Goal: Information Seeking & Learning: Check status

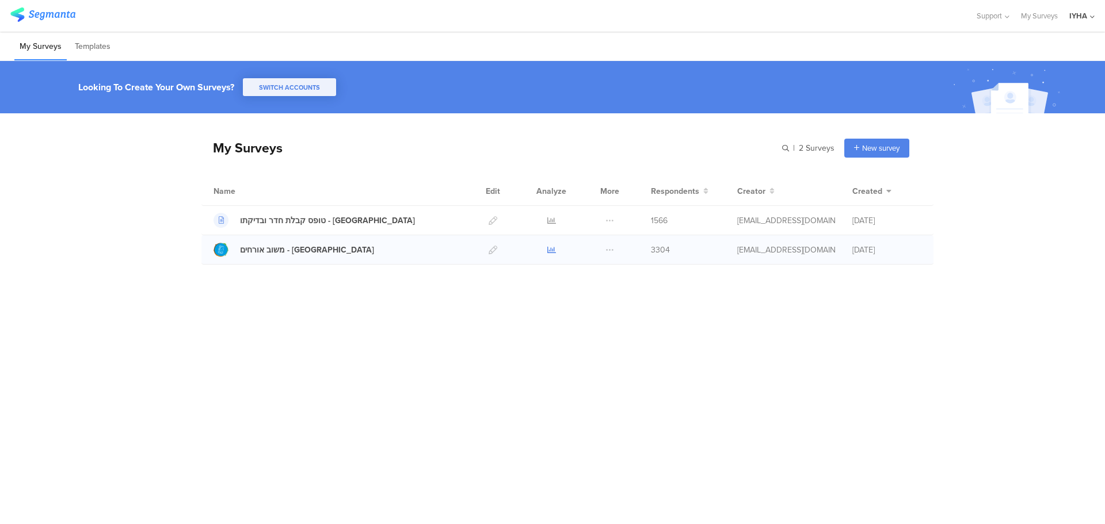
click at [549, 251] on icon at bounding box center [551, 250] width 9 height 9
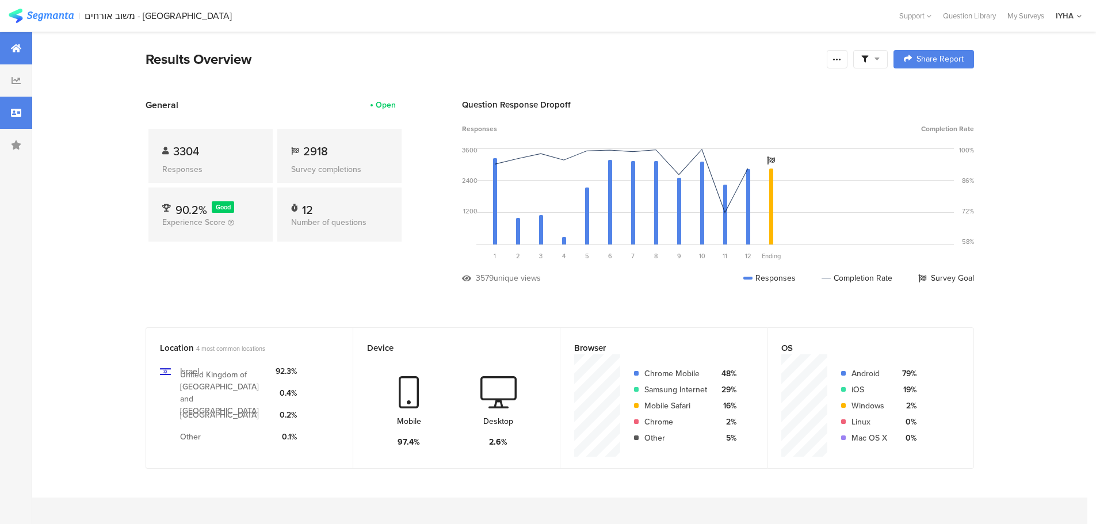
click at [25, 108] on div at bounding box center [16, 113] width 32 height 32
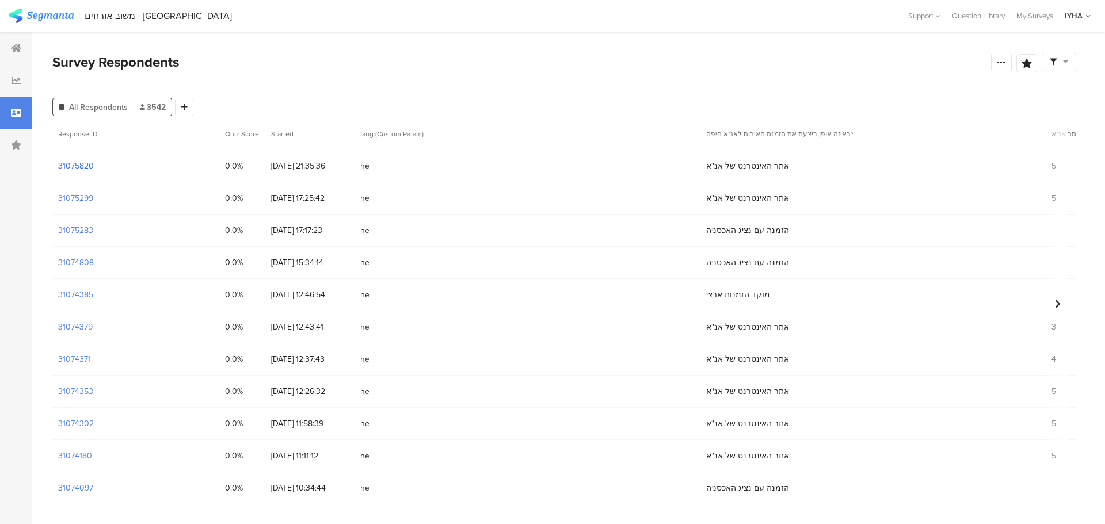
click at [71, 167] on section "31075820" at bounding box center [76, 166] width 36 height 12
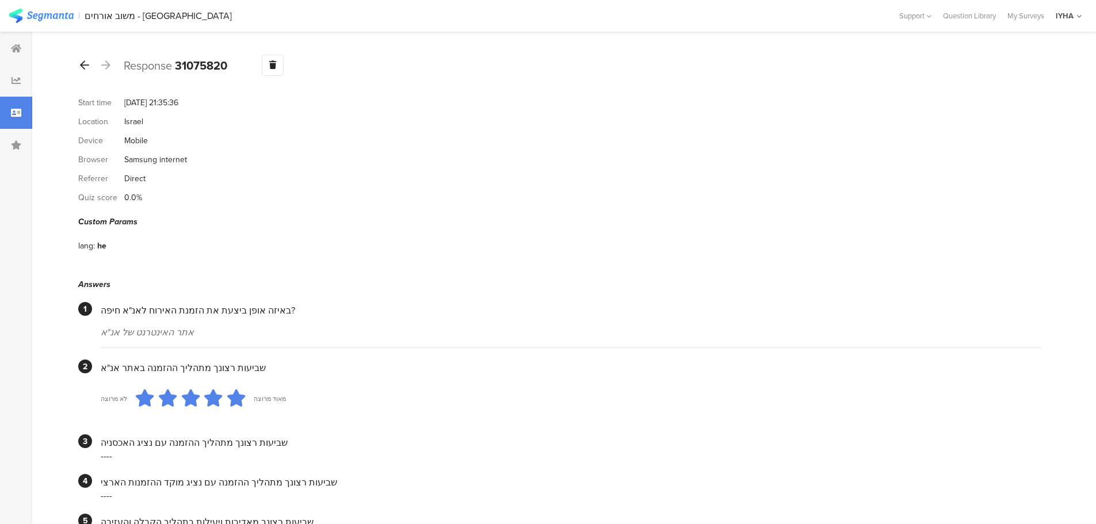
click at [85, 70] on icon at bounding box center [84, 65] width 9 height 10
click at [89, 66] on div at bounding box center [84, 65] width 13 height 18
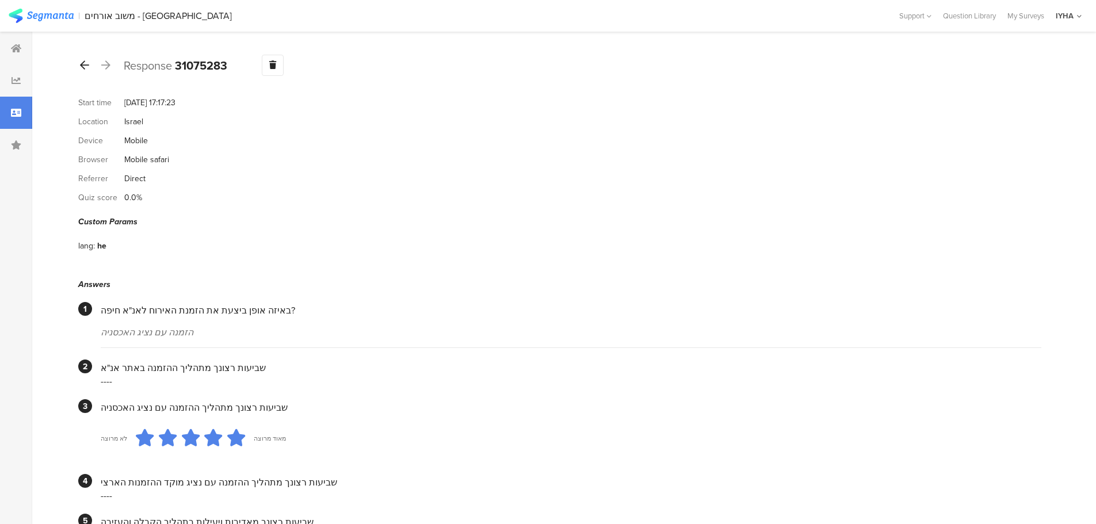
click at [87, 64] on icon at bounding box center [84, 65] width 9 height 10
click at [85, 64] on icon at bounding box center [84, 65] width 9 height 10
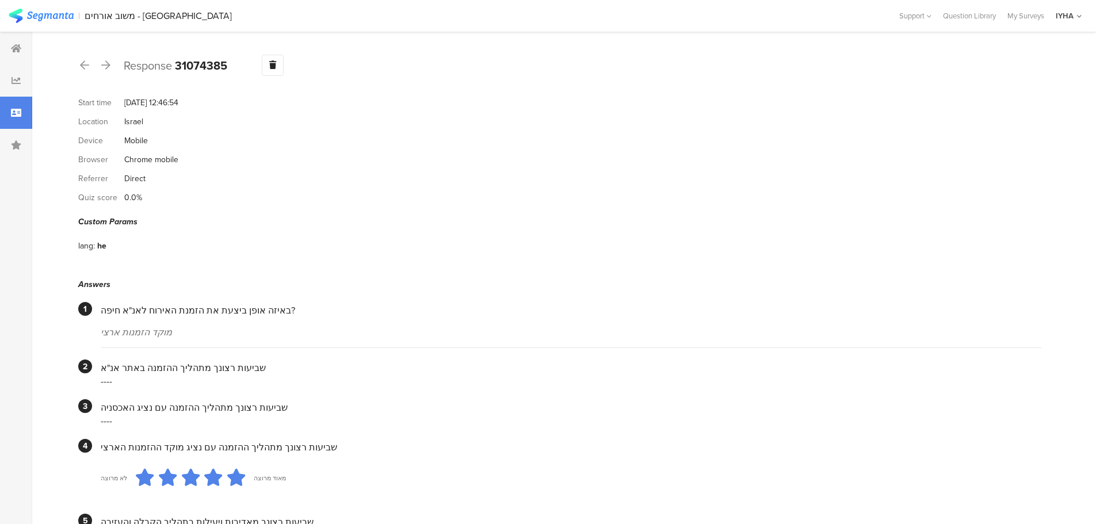
click at [91, 64] on div "Response 31074385 Warning Delete Cancel" at bounding box center [559, 65] width 963 height 21
click at [89, 64] on div at bounding box center [84, 65] width 13 height 18
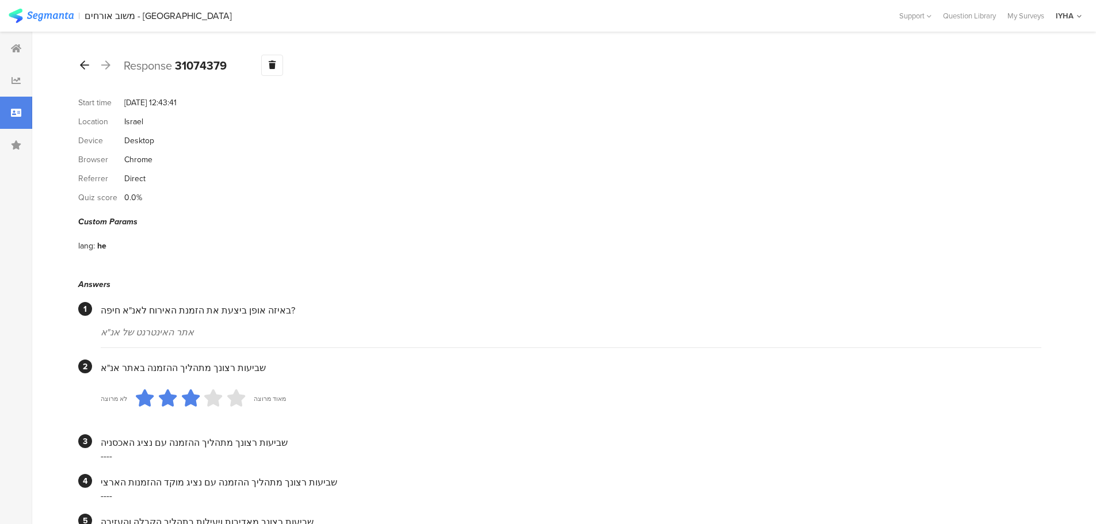
click at [87, 67] on icon at bounding box center [84, 65] width 9 height 10
click at [81, 65] on icon at bounding box center [84, 65] width 9 height 10
click at [86, 68] on icon at bounding box center [84, 65] width 9 height 10
click at [82, 68] on icon at bounding box center [84, 65] width 9 height 10
click at [88, 70] on icon at bounding box center [84, 65] width 9 height 10
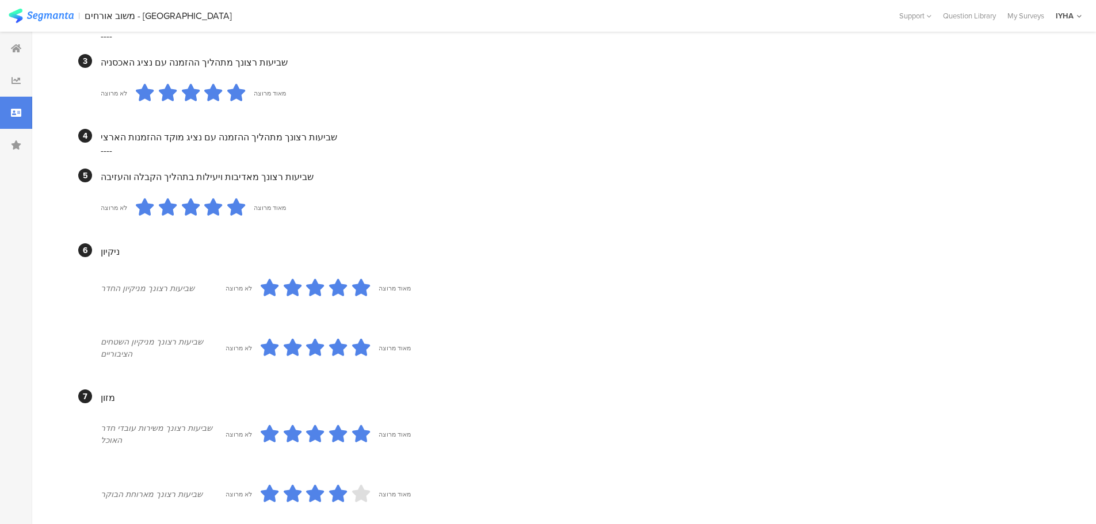
scroll to position [633, 0]
